Goal: Check status: Check status

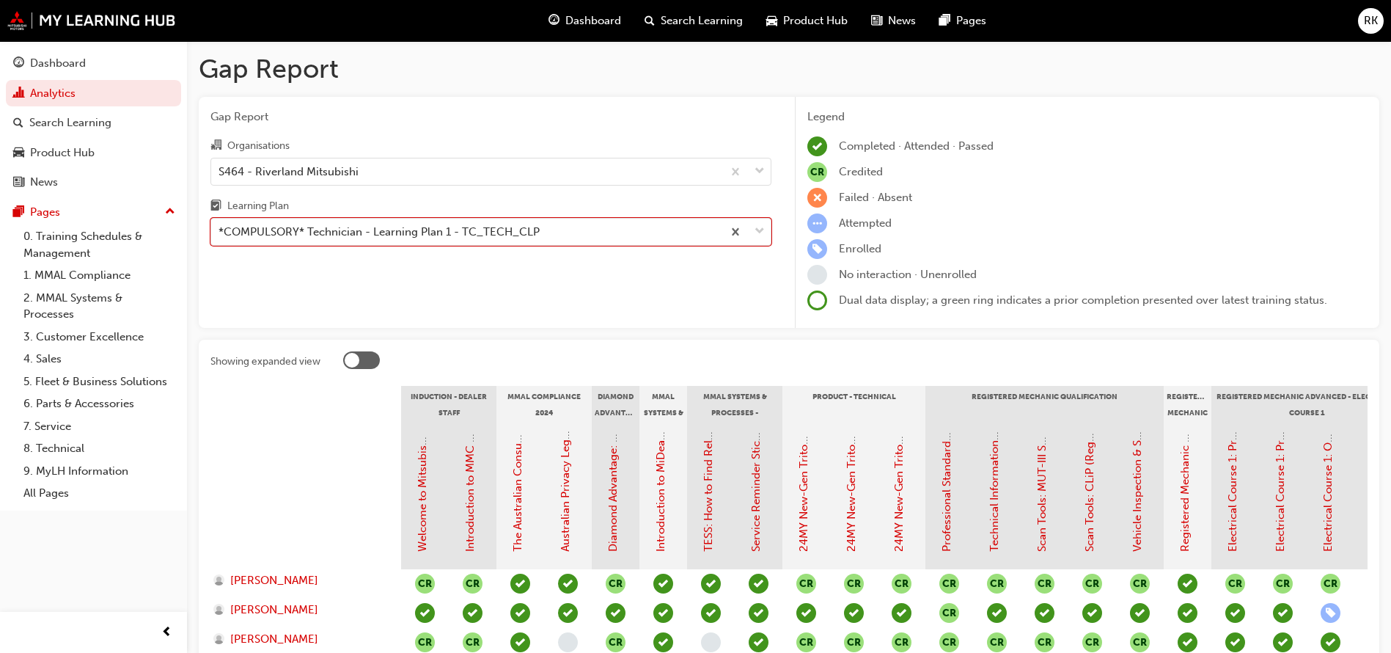
scroll to position [110, 0]
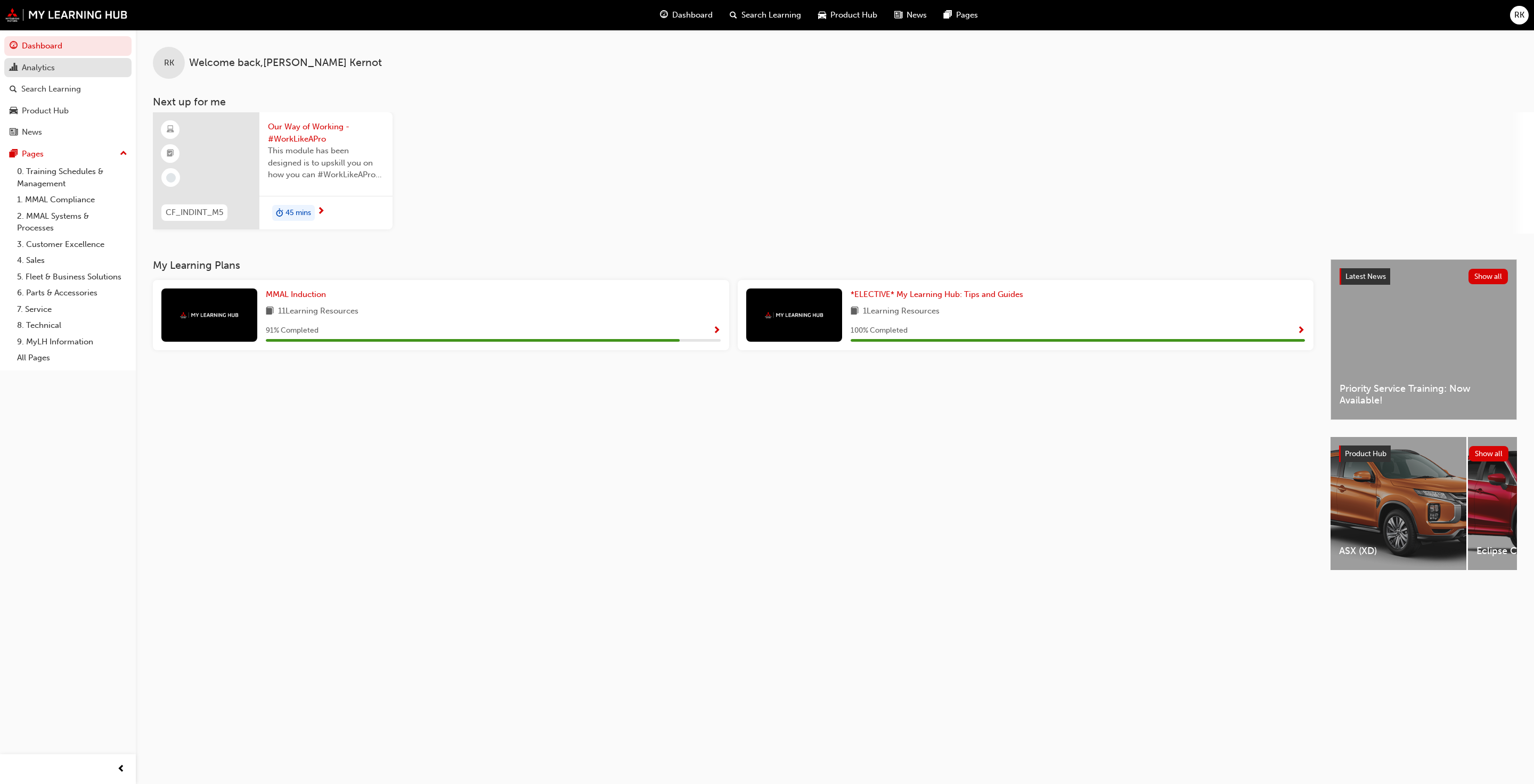
click at [70, 69] on div "Analytics" at bounding box center [68, 68] width 117 height 13
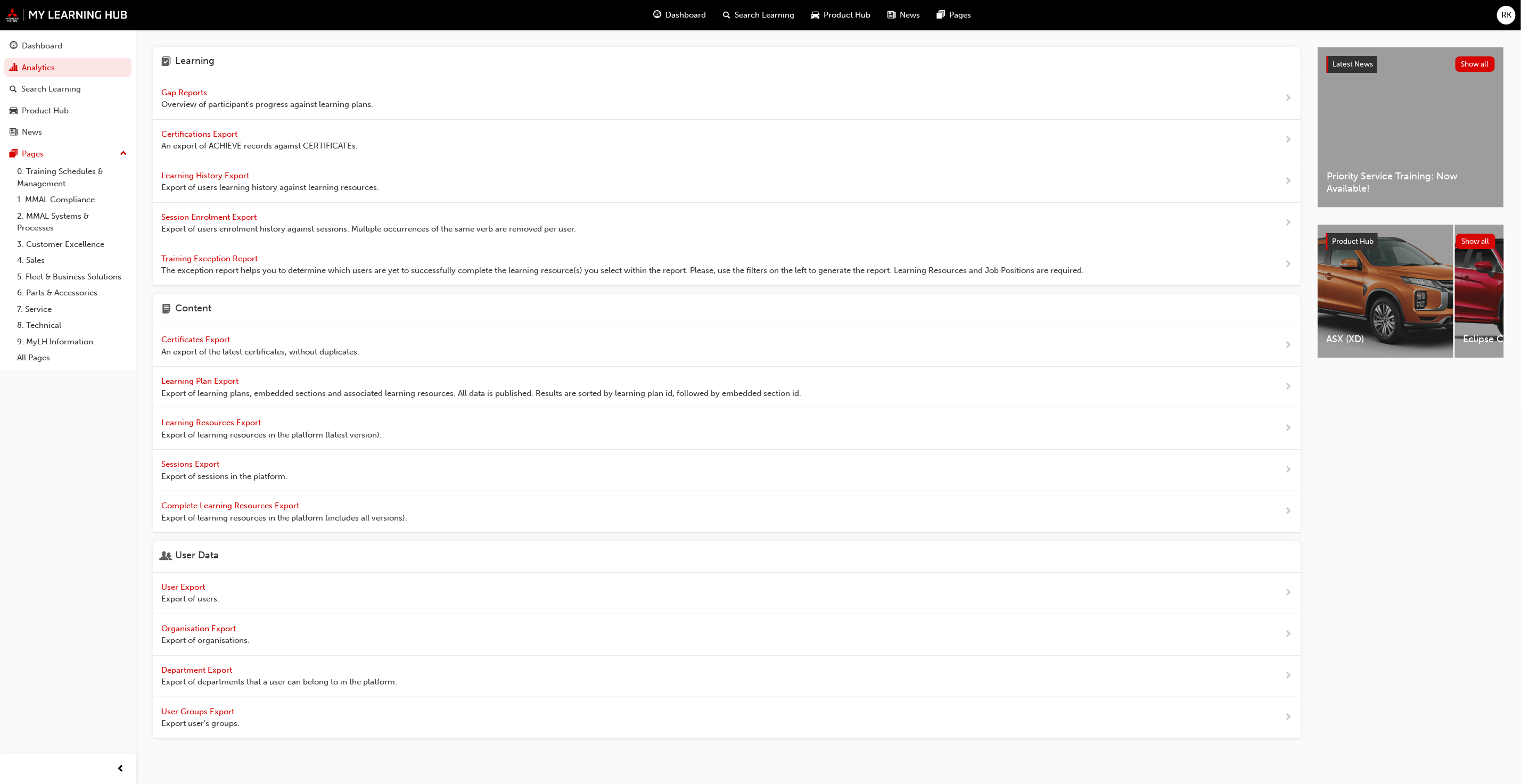
click at [185, 90] on span "Gap Reports" at bounding box center [185, 92] width 48 height 9
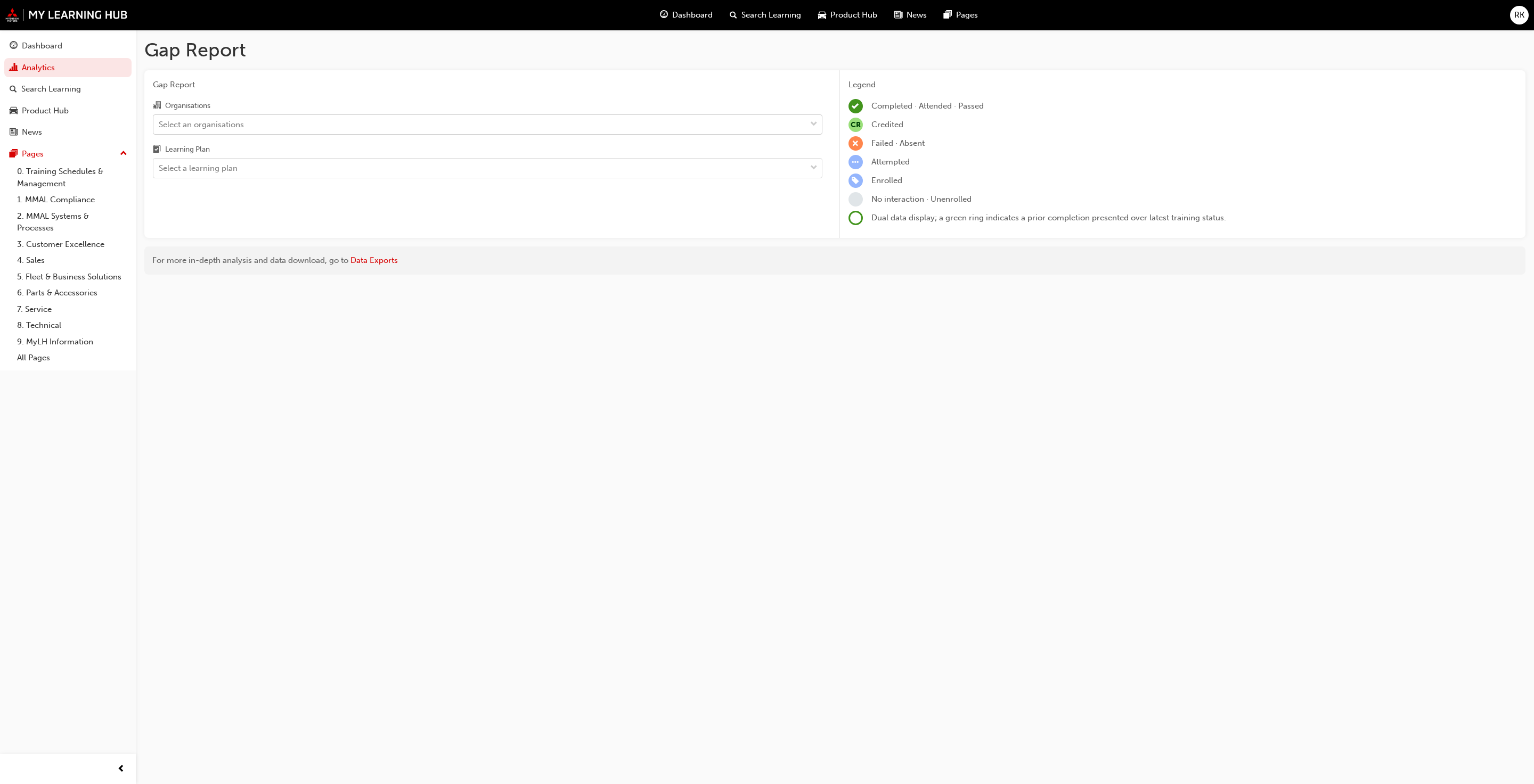
click at [272, 128] on div "Select an organisations" at bounding box center [479, 124] width 652 height 19
click at [160, 128] on input "Organisations Select an organisations" at bounding box center [159, 123] width 1 height 9
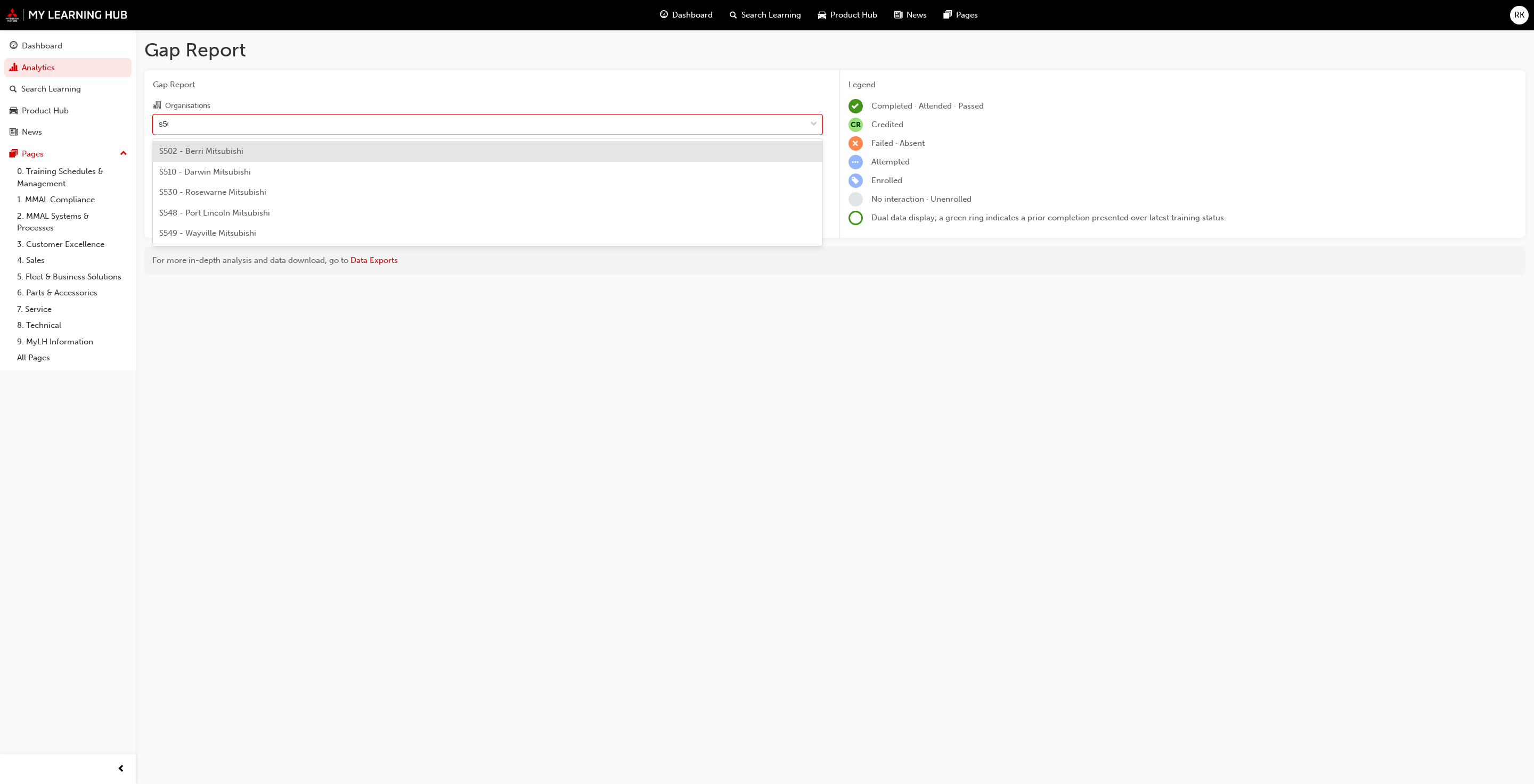
type input "s502"
click at [247, 144] on div "S502 - Berri Mitsubishi" at bounding box center [487, 151] width 670 height 21
click at [239, 163] on div "Select a learning plan" at bounding box center [479, 168] width 652 height 19
click at [160, 163] on input "Learning Plan Select a learning plan" at bounding box center [159, 168] width 1 height 9
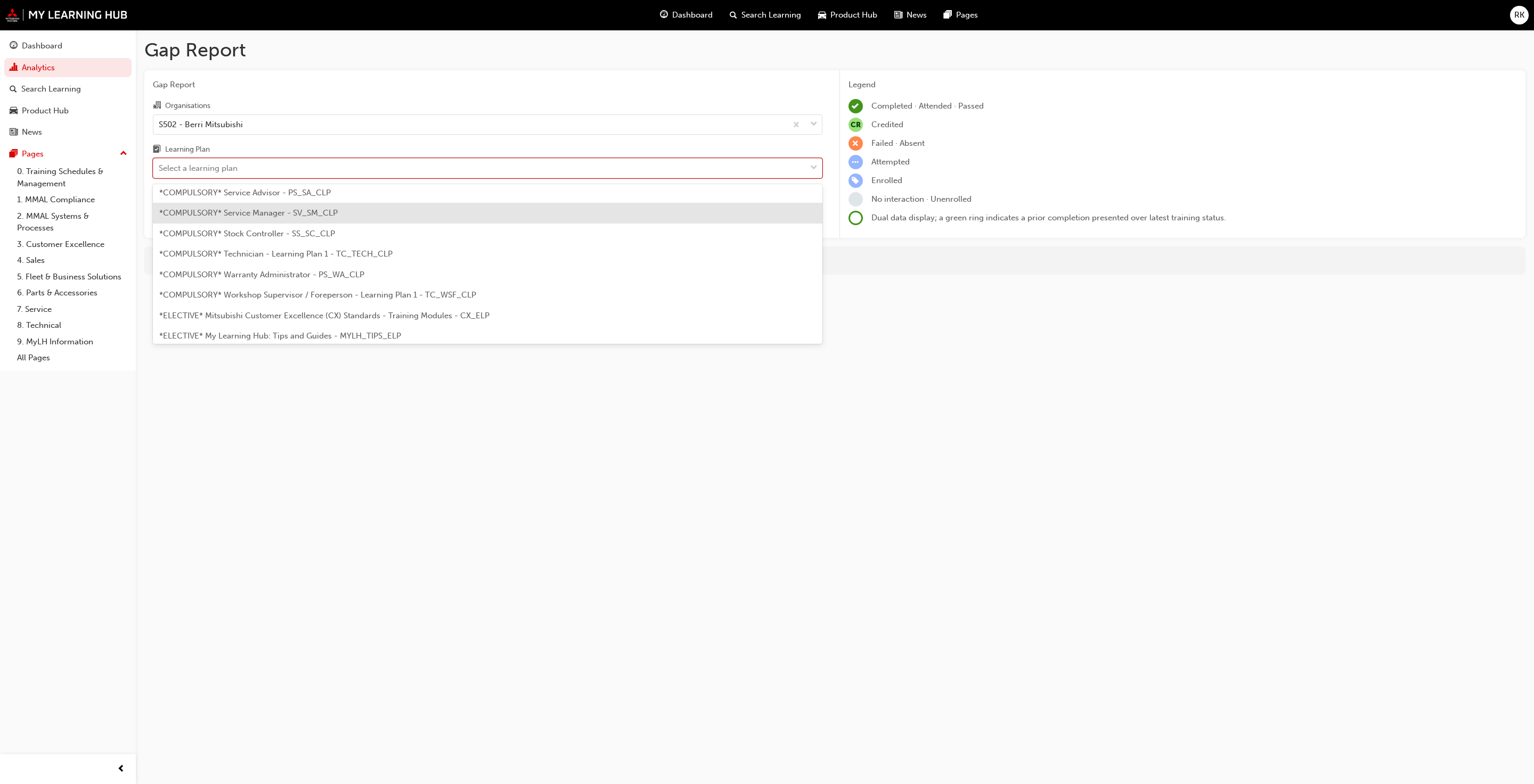
scroll to position [399, 0]
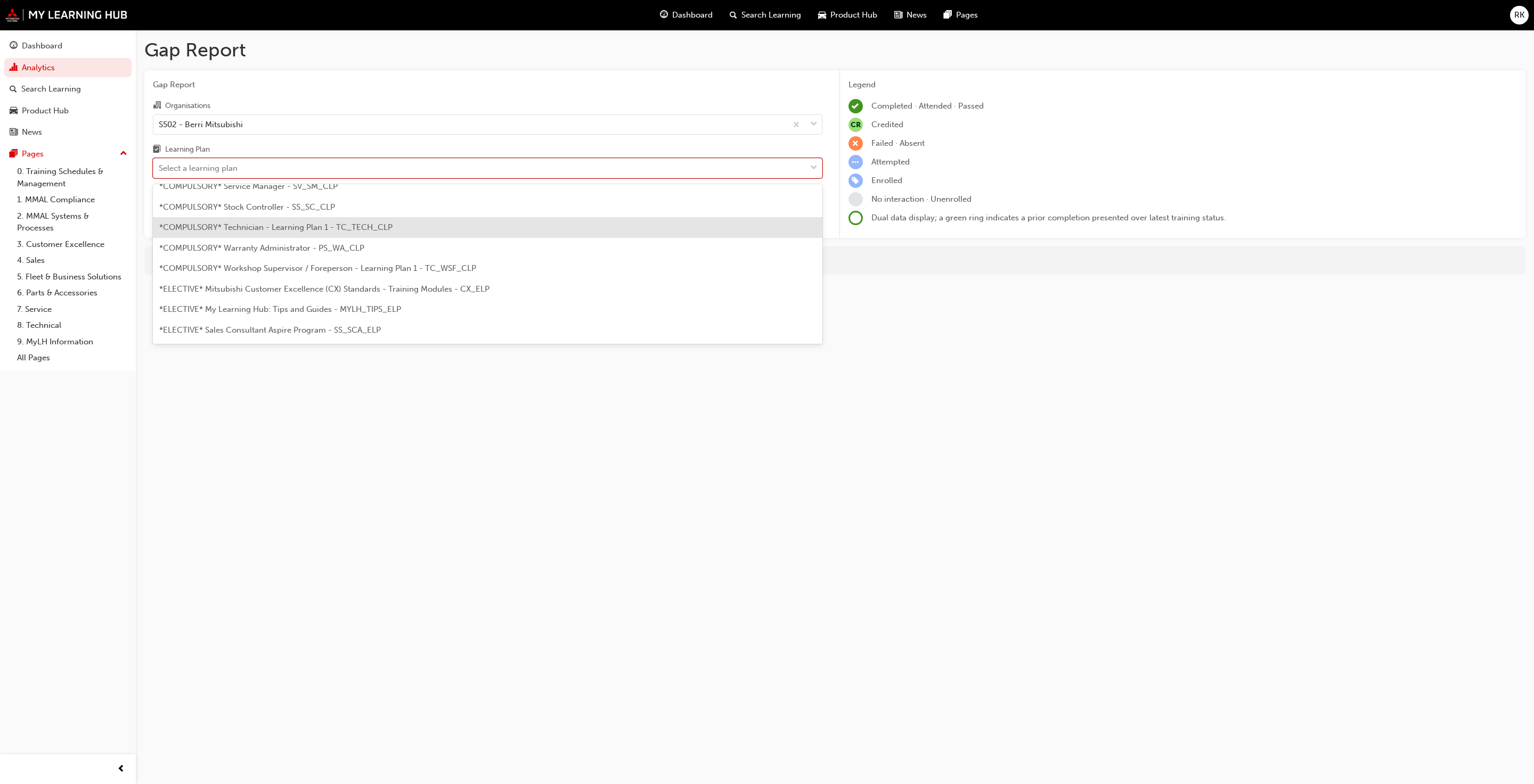
click at [253, 234] on div "*COMPULSORY* Technician - Learning Plan 1 - TC_TECH_CLP" at bounding box center [487, 227] width 670 height 21
